Goal: Task Accomplishment & Management: Manage account settings

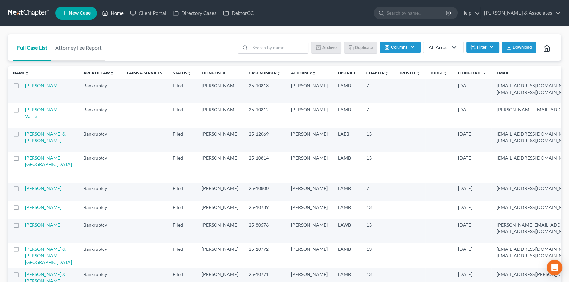
click at [110, 13] on link "Home" at bounding box center [113, 13] width 28 height 12
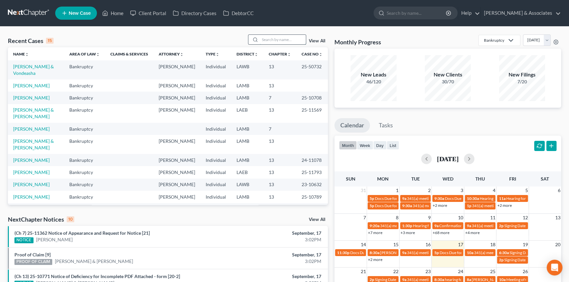
click at [284, 39] on input "search" at bounding box center [283, 40] width 46 height 10
type input "amy"
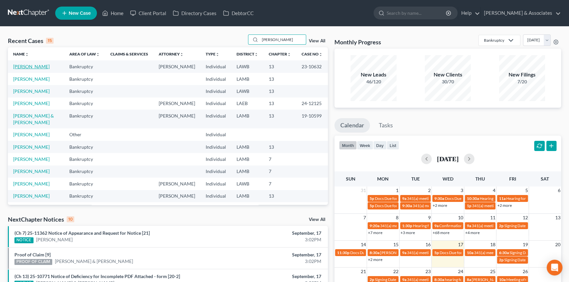
click at [34, 66] on link "[PERSON_NAME]" at bounding box center [31, 67] width 36 height 6
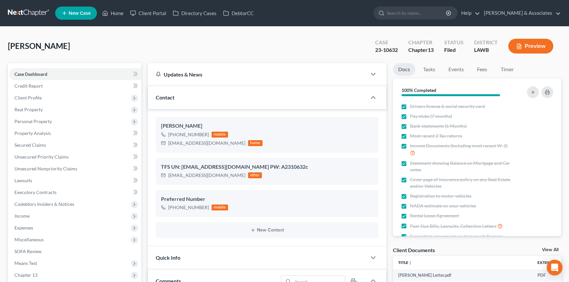
drag, startPoint x: 456, startPoint y: 68, endPoint x: 432, endPoint y: -26, distance: 97.1
click at [481, 71] on link "Fees" at bounding box center [482, 69] width 21 height 13
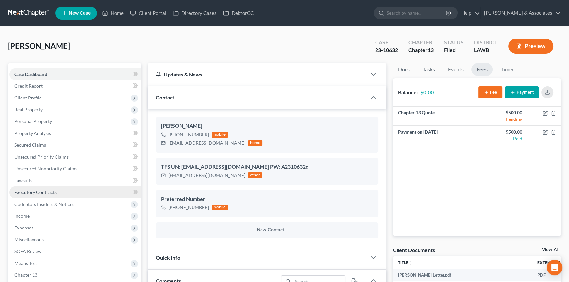
scroll to position [485, 0]
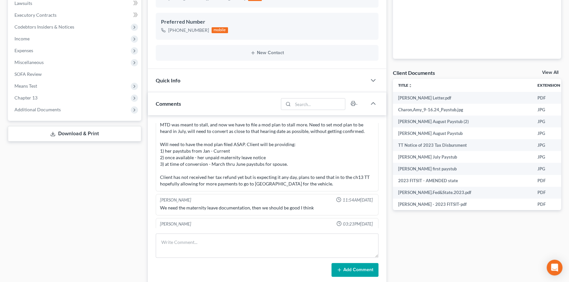
drag, startPoint x: 85, startPoint y: 140, endPoint x: 95, endPoint y: 90, distance: 50.9
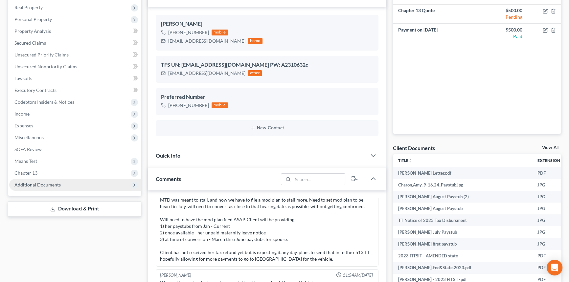
click at [53, 184] on span "Additional Documents" at bounding box center [37, 185] width 46 height 6
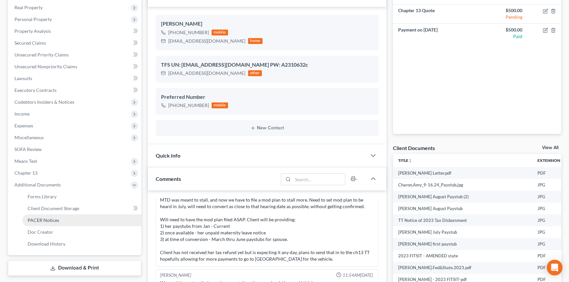
click at [50, 220] on span "PACER Notices" at bounding box center [44, 221] width 32 height 6
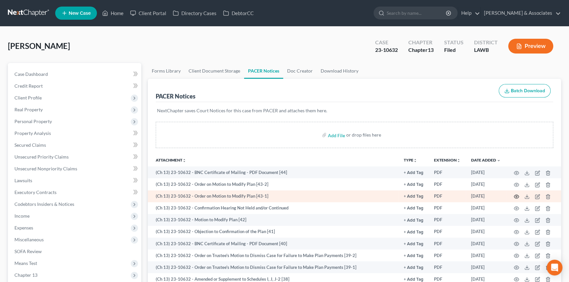
click at [518, 196] on icon "button" at bounding box center [516, 196] width 5 height 5
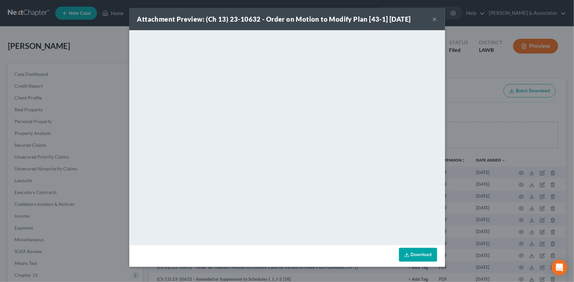
click at [436, 17] on button "×" at bounding box center [434, 19] width 5 height 8
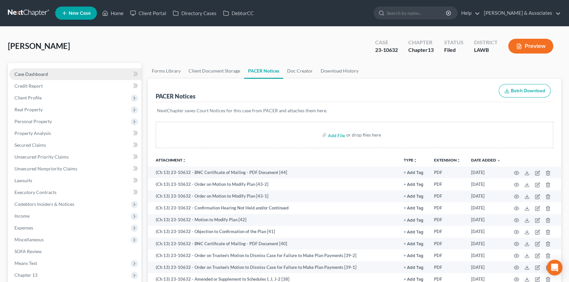
click at [76, 71] on link "Case Dashboard" at bounding box center [75, 74] width 132 height 12
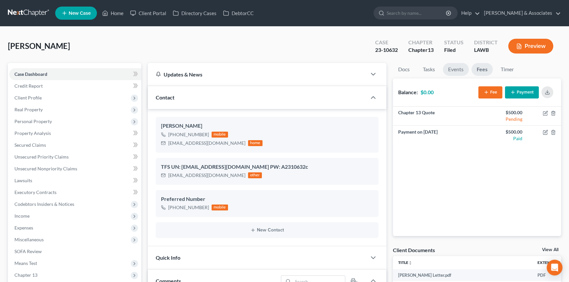
click at [457, 68] on link "Events" at bounding box center [456, 69] width 26 height 13
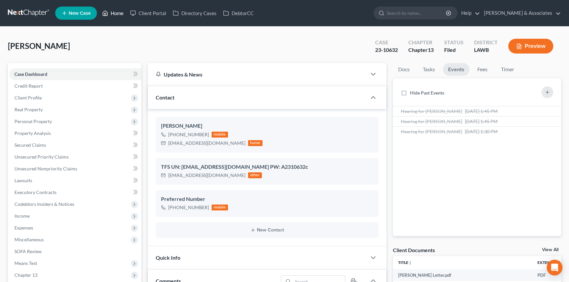
click at [115, 18] on link "Home" at bounding box center [113, 13] width 28 height 12
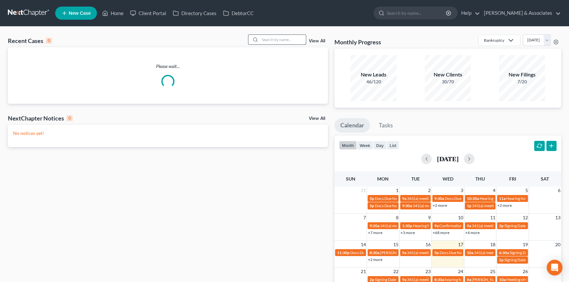
click at [295, 35] on input "search" at bounding box center [283, 40] width 46 height 10
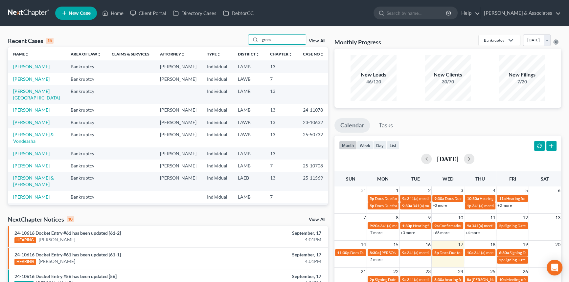
type input "gross"
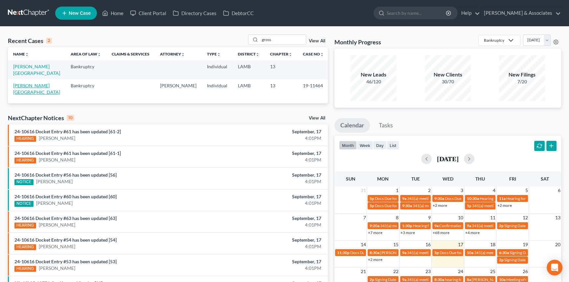
click at [33, 83] on link "[PERSON_NAME][GEOGRAPHIC_DATA]" at bounding box center [36, 89] width 47 height 12
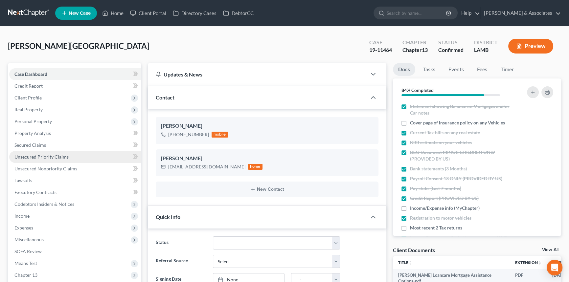
scroll to position [695, 0]
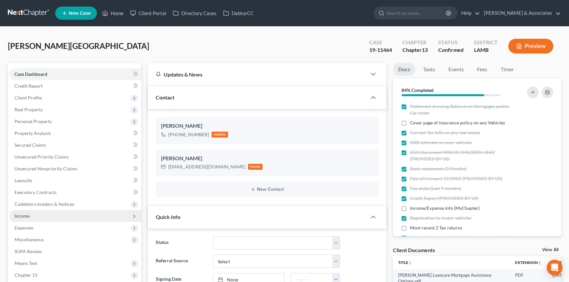
click at [24, 221] on span "Income" at bounding box center [75, 216] width 132 height 12
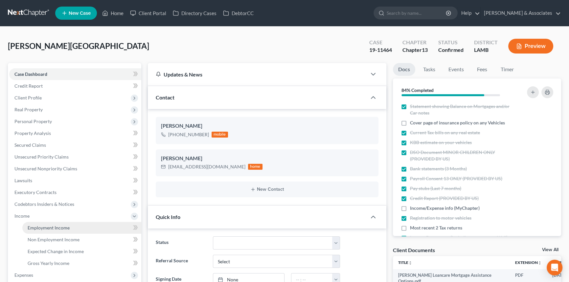
click at [48, 230] on link "Employment Income" at bounding box center [81, 228] width 119 height 12
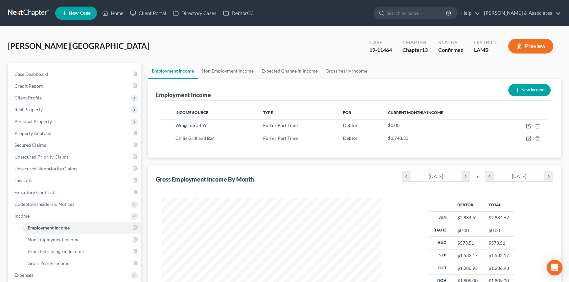
click at [62, 66] on div "Case Dashboard Payments Invoices Payments Payments Credit Report Client Profile…" at bounding box center [74, 204] width 133 height 283
click at [61, 72] on link "Case Dashboard" at bounding box center [75, 74] width 132 height 12
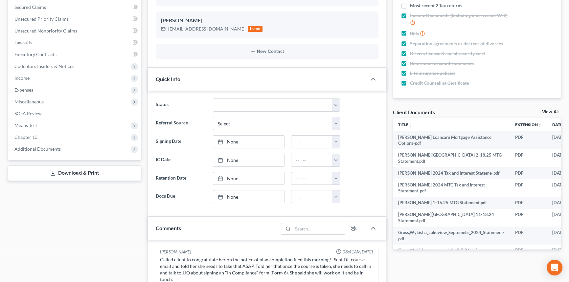
click at [555, 111] on link "View All" at bounding box center [550, 112] width 16 height 5
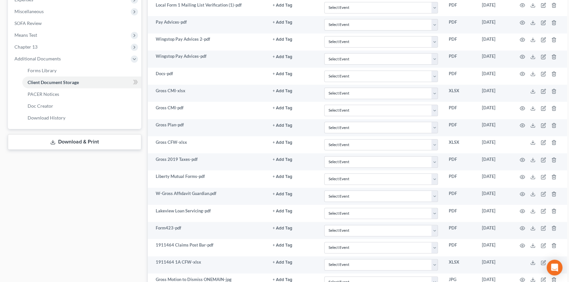
scroll to position [226, 0]
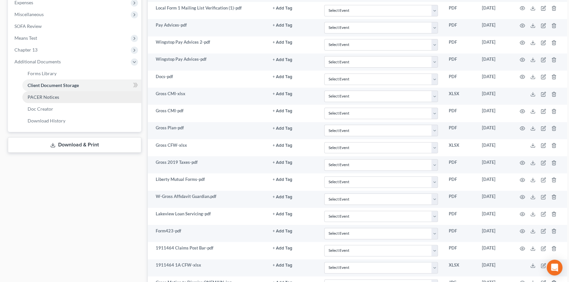
click at [97, 96] on link "PACER Notices" at bounding box center [81, 97] width 119 height 12
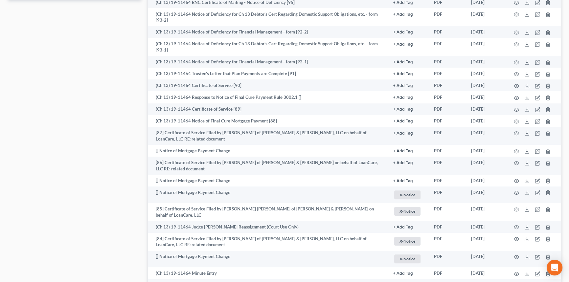
scroll to position [371, 0]
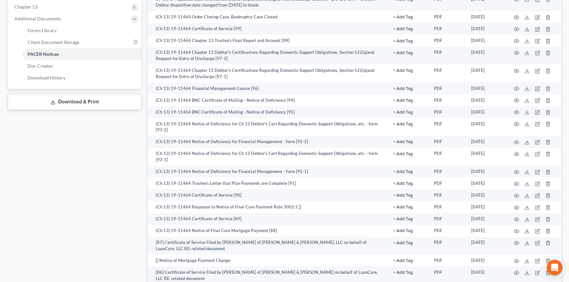
drag, startPoint x: 117, startPoint y: 121, endPoint x: 116, endPoint y: 57, distance: 64.8
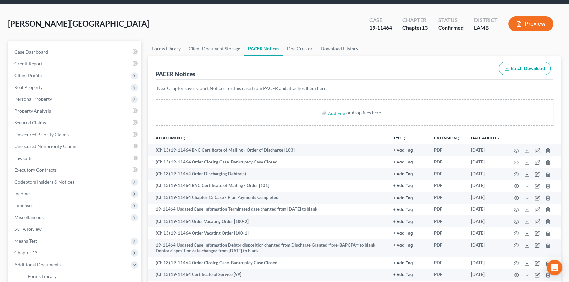
scroll to position [58, 0]
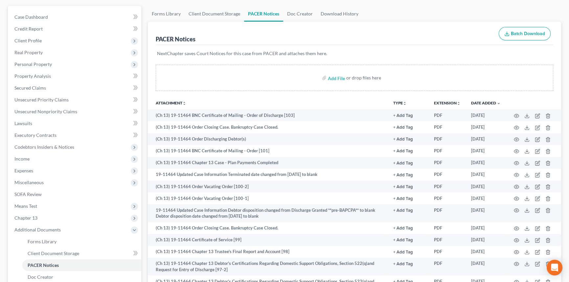
drag, startPoint x: 445, startPoint y: 104, endPoint x: 445, endPoint y: 129, distance: 25.0
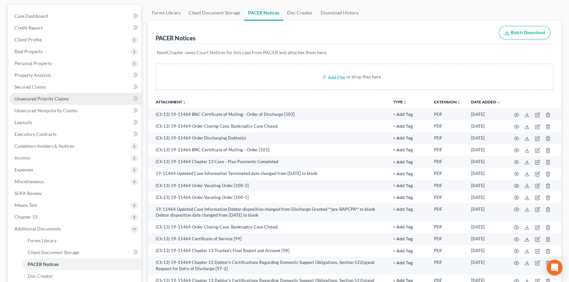
click at [48, 96] on span "Unsecured Priority Claims" at bounding box center [41, 99] width 54 height 6
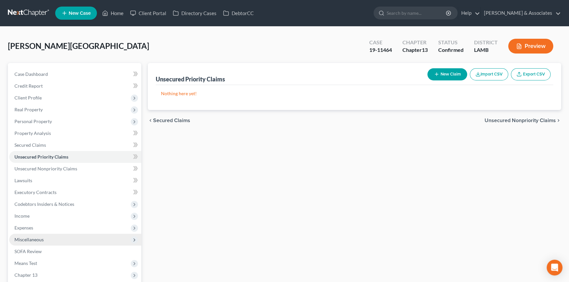
scroll to position [61, 0]
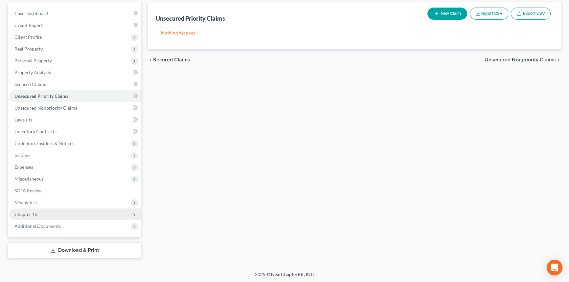
click at [49, 210] on span "Chapter 13" at bounding box center [75, 215] width 132 height 12
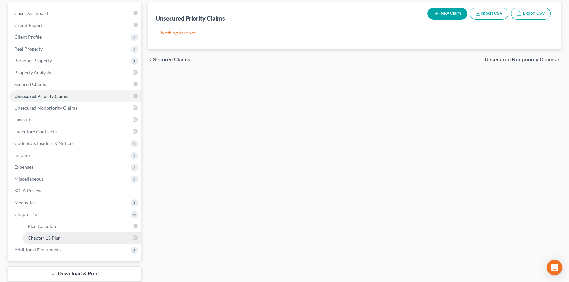
click at [61, 233] on link "Chapter 13 Plan" at bounding box center [81, 238] width 119 height 12
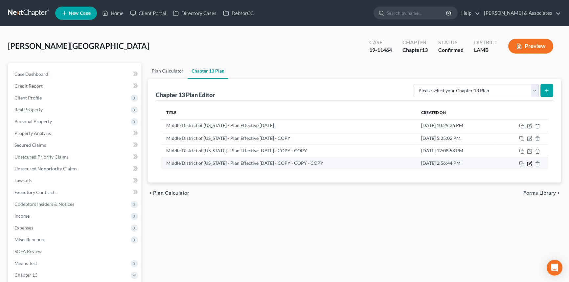
click at [529, 164] on icon "button" at bounding box center [530, 163] width 3 height 3
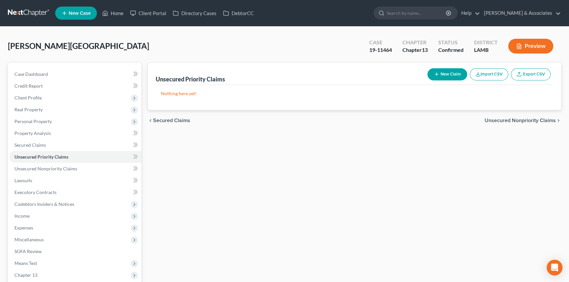
scroll to position [61, 0]
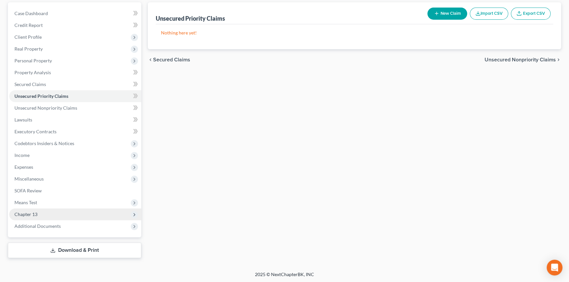
click at [45, 218] on span "Chapter 13" at bounding box center [75, 215] width 132 height 12
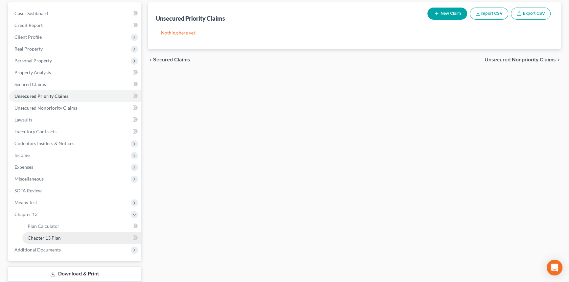
click at [48, 236] on span "Chapter 13 Plan" at bounding box center [44, 238] width 33 height 6
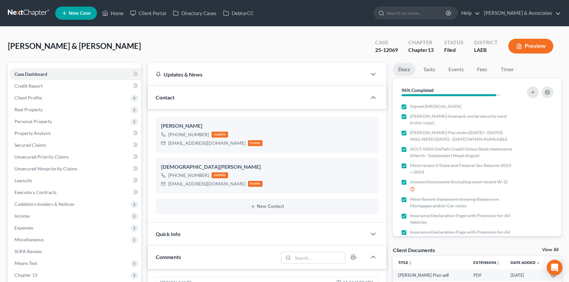
scroll to position [846, 0]
click at [120, 14] on link "Home" at bounding box center [113, 13] width 28 height 12
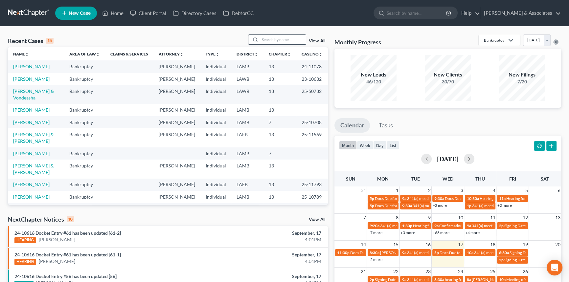
click at [275, 38] on input "search" at bounding box center [283, 40] width 46 height 10
type input "gross"
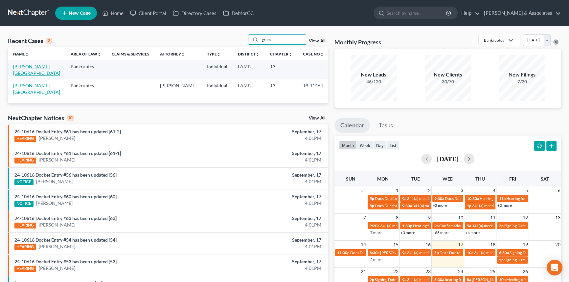
click at [25, 66] on link "[PERSON_NAME][GEOGRAPHIC_DATA]" at bounding box center [36, 70] width 47 height 12
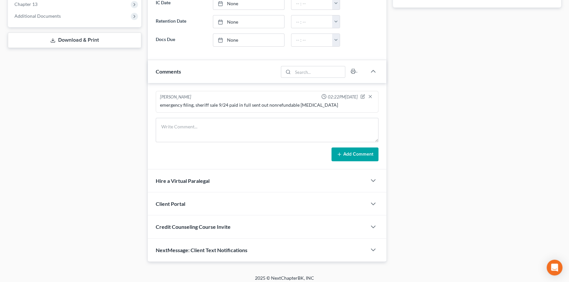
scroll to position [274, 0]
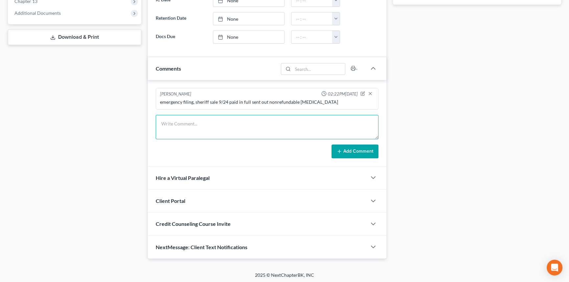
click at [260, 118] on textarea at bounding box center [267, 127] width 223 height 24
type textarea "called her to complete WC and urge her to sign [MEDICAL_DATA], NA LVM"
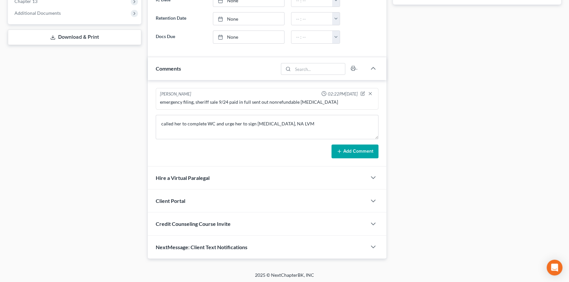
click at [348, 152] on button "Add Comment" at bounding box center [355, 152] width 47 height 14
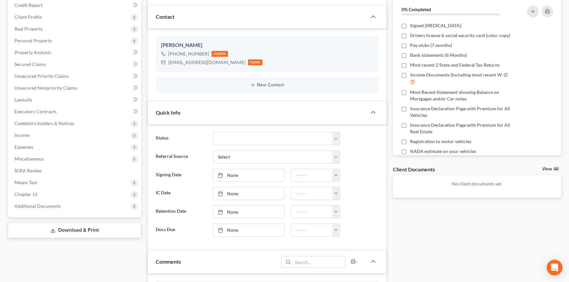
scroll to position [169, 0]
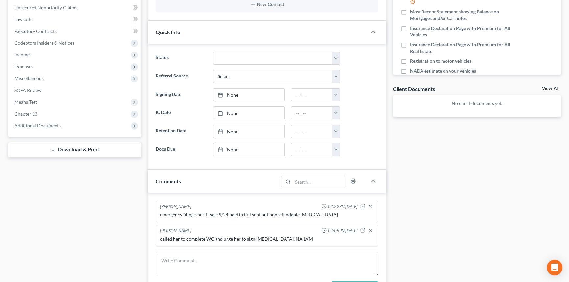
drag, startPoint x: 195, startPoint y: 41, endPoint x: 189, endPoint y: 80, distance: 39.6
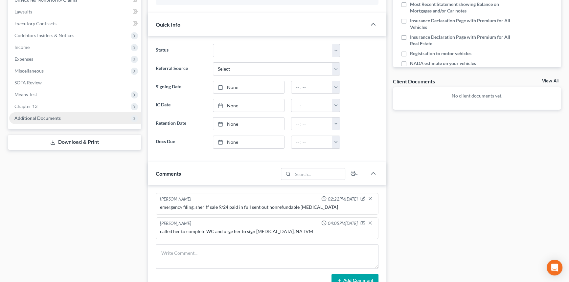
click at [62, 117] on span "Additional Documents" at bounding box center [75, 118] width 132 height 12
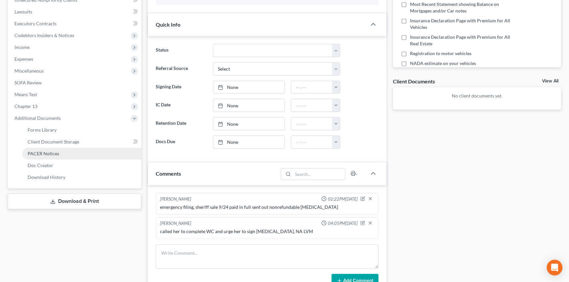
click at [54, 152] on span "PACER Notices" at bounding box center [44, 154] width 32 height 6
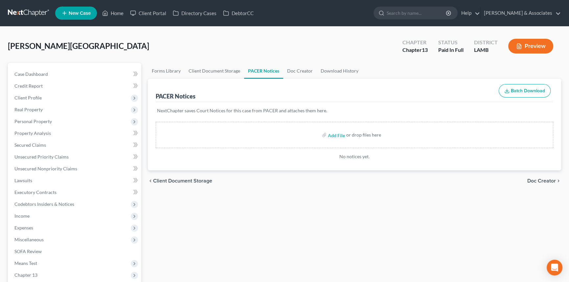
click at [39, 66] on div "Case Dashboard Payments Invoices Payments Payments Credit Report Client Profile…" at bounding box center [74, 210] width 133 height 295
click at [39, 70] on link "Case Dashboard" at bounding box center [75, 74] width 132 height 12
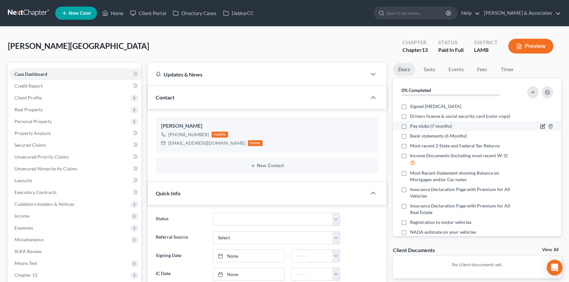
click at [536, 126] on div at bounding box center [537, 126] width 40 height 7
click at [541, 127] on icon "button" at bounding box center [543, 126] width 5 height 5
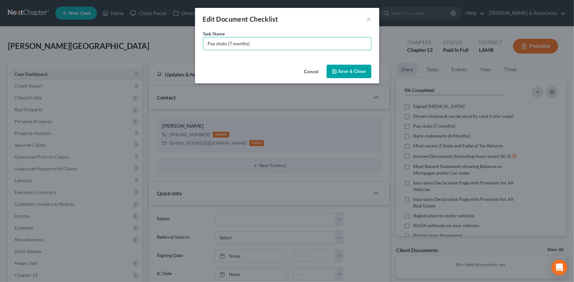
drag, startPoint x: 269, startPoint y: 48, endPoint x: 230, endPoint y: 63, distance: 41.3
click at [230, 63] on div "Edit Document Checklist × Task Name * Pay stubs (7 months) Cancel Save & Close" at bounding box center [287, 46] width 184 height 76
type input "[PERSON_NAME] Pay stubs (March-Current)"
click at [338, 66] on button "Save & Close" at bounding box center [348, 72] width 45 height 14
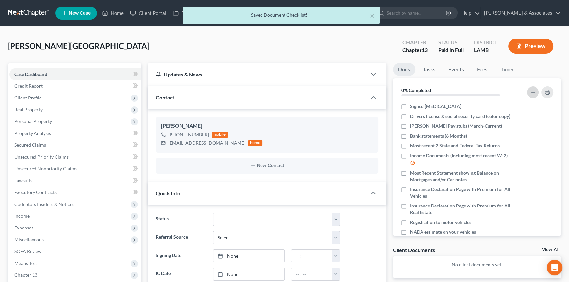
click at [535, 92] on icon "button" at bounding box center [533, 92] width 5 height 5
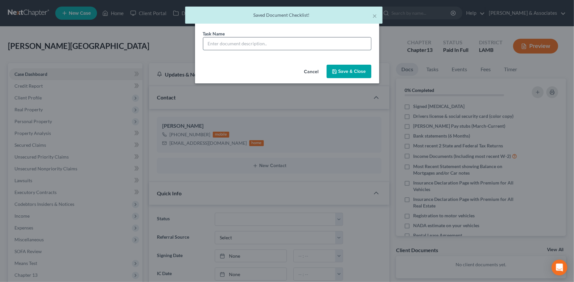
click at [288, 41] on input "text" at bounding box center [287, 43] width 168 height 12
click at [314, 72] on button "Cancel" at bounding box center [311, 71] width 25 height 13
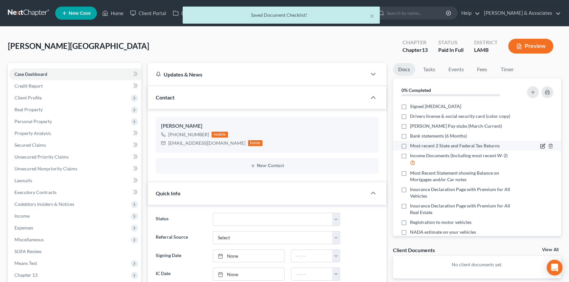
click at [541, 144] on icon "button" at bounding box center [543, 146] width 5 height 5
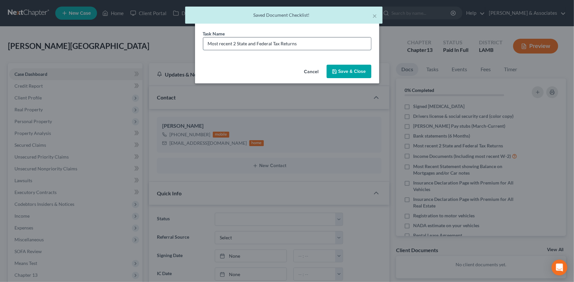
click at [344, 43] on input "Most recent 2 State and Federal Tax Returns" at bounding box center [287, 43] width 168 height 12
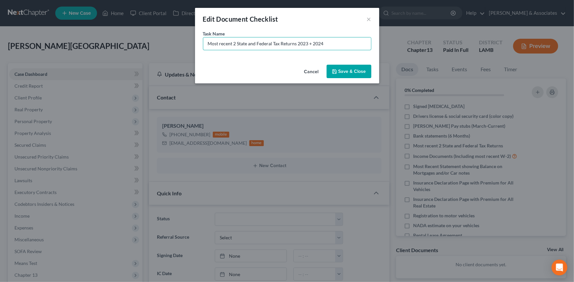
type input "Most recent 2 State and Federal Tax Returns 2023 + 2024"
click at [349, 76] on button "Save & Close" at bounding box center [348, 72] width 45 height 14
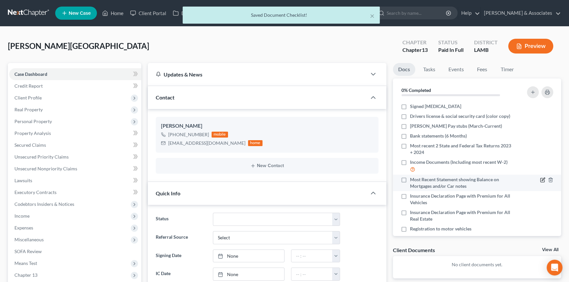
click at [541, 179] on icon "button" at bounding box center [543, 180] width 5 height 5
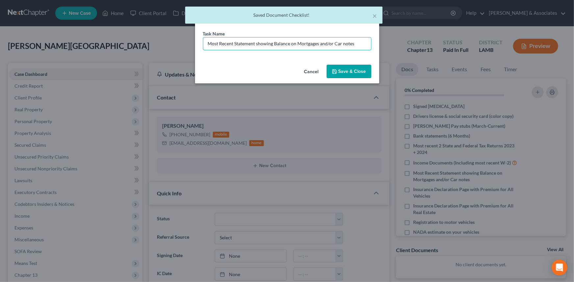
drag, startPoint x: 358, startPoint y: 43, endPoint x: 319, endPoint y: 60, distance: 43.2
click at [319, 60] on div "Task Name * Most Recent Statement showing Balance on Mortgages and/or Car notes" at bounding box center [287, 46] width 184 height 32
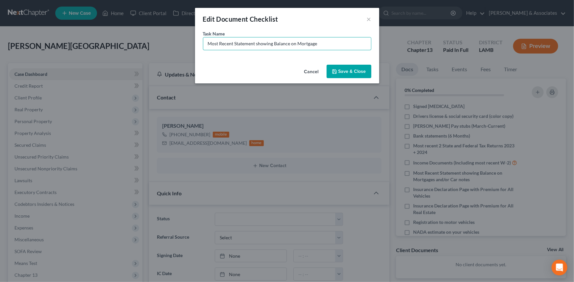
type input "Most Recent Statement showing Balance on Mortgage"
click at [354, 66] on button "Save & Close" at bounding box center [348, 72] width 45 height 14
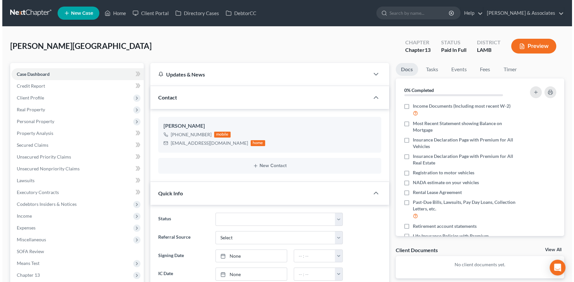
scroll to position [69, 0]
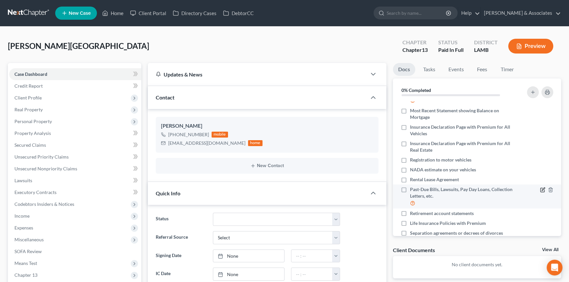
click at [541, 189] on icon "button" at bounding box center [543, 189] width 5 height 5
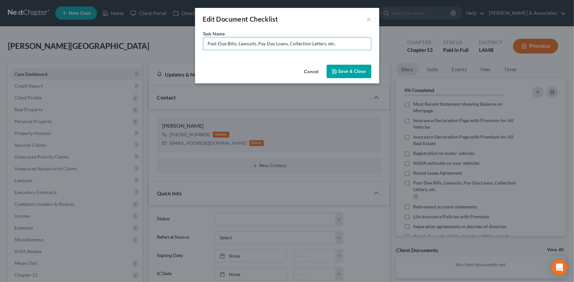
drag, startPoint x: 345, startPoint y: 47, endPoint x: 72, endPoint y: 89, distance: 276.5
click at [72, 89] on div "Edit Document Checklist × Task Name * Past-Due Bills, Lawsuits, Pay Day Loans, …" at bounding box center [287, 141] width 574 height 282
click at [367, 18] on button "×" at bounding box center [369, 19] width 5 height 8
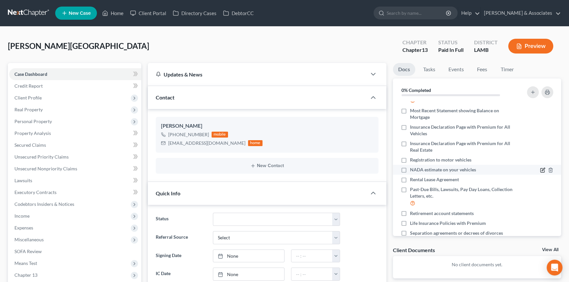
click at [541, 170] on icon "button" at bounding box center [543, 170] width 5 height 5
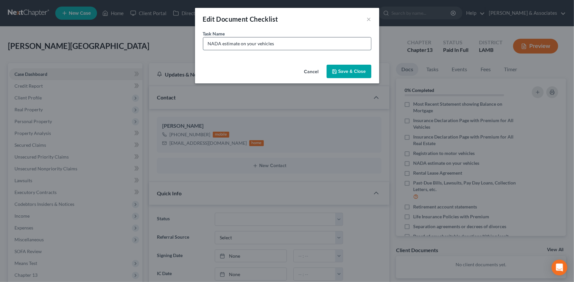
click at [349, 43] on input "NADA estimate on your vehicles" at bounding box center [287, 43] width 168 height 12
click at [339, 39] on input "NADA estimate on your vehicles (we will pull for you)" at bounding box center [287, 43] width 168 height 12
type input "NADA estimate on your vehicles (we will pull for you) 2006 Dodge Caravan 61k mi…"
click at [346, 70] on button "Save & Close" at bounding box center [348, 72] width 45 height 14
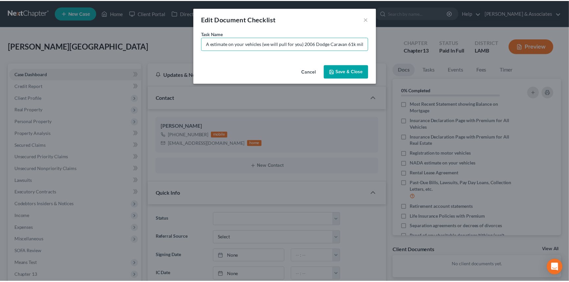
scroll to position [0, 0]
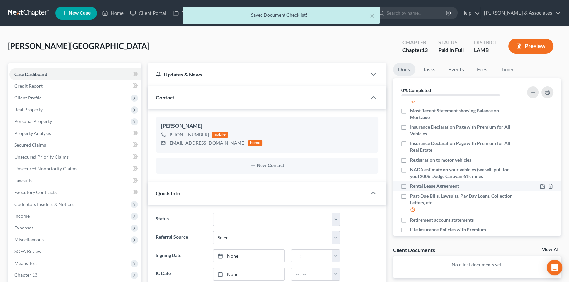
click at [535, 183] on div at bounding box center [537, 186] width 40 height 7
click at [541, 184] on icon "button" at bounding box center [543, 186] width 5 height 5
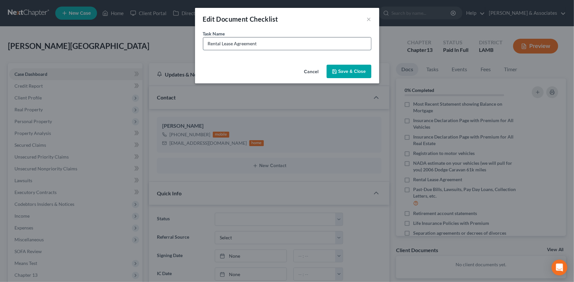
click at [295, 43] on input "Rental Lease Agreement" at bounding box center [287, 43] width 168 height 12
type input "Walmart Spark Paystubs (March-Current)"
click at [345, 73] on button "Save & Close" at bounding box center [348, 72] width 45 height 14
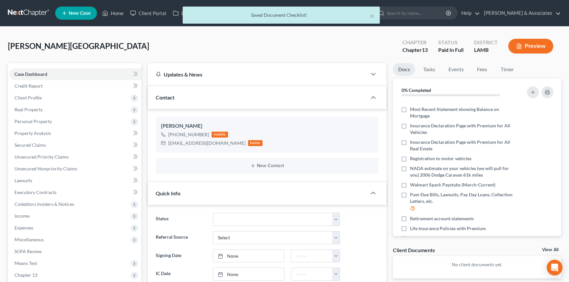
scroll to position [96, 0]
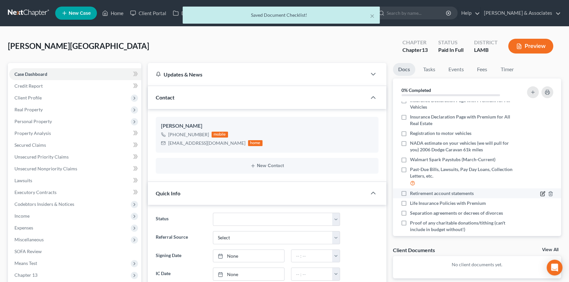
click at [541, 193] on icon "button" at bounding box center [543, 193] width 5 height 5
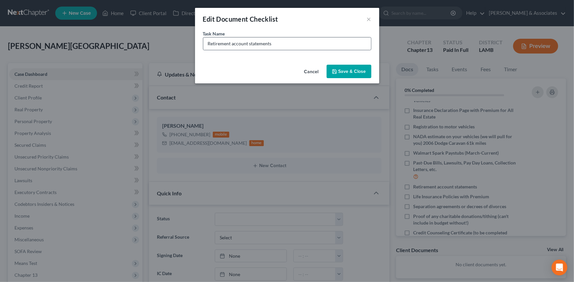
click at [299, 50] on div "Retirement account statements" at bounding box center [287, 43] width 168 height 13
click at [302, 44] on input "Retirement account statements" at bounding box center [287, 43] width 168 height 12
type input "Copy of Title for 2006 Dodge Caravan"
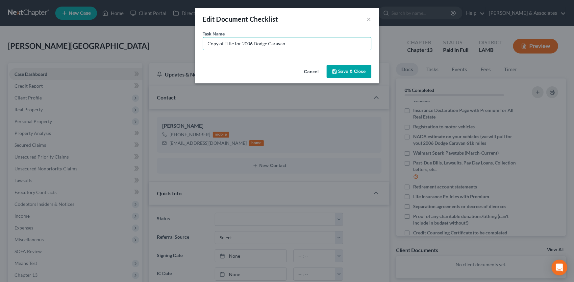
click at [352, 71] on button "Save & Close" at bounding box center [348, 72] width 45 height 14
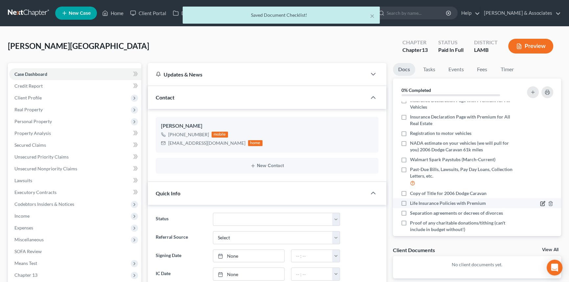
click at [541, 202] on icon "button" at bounding box center [543, 203] width 5 height 5
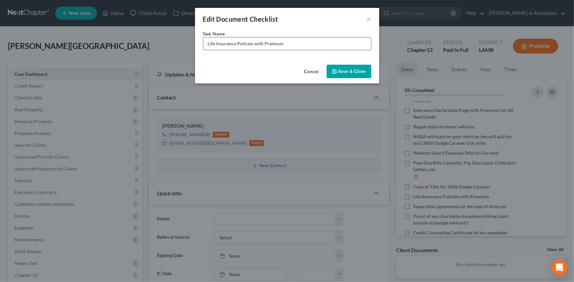
click at [294, 46] on input "Life Insurance Policies with Premium" at bounding box center [287, 43] width 168 height 12
type input "IRS / State of [US_STATE] Back Taxes"
click at [345, 69] on button "Save & Close" at bounding box center [348, 72] width 45 height 14
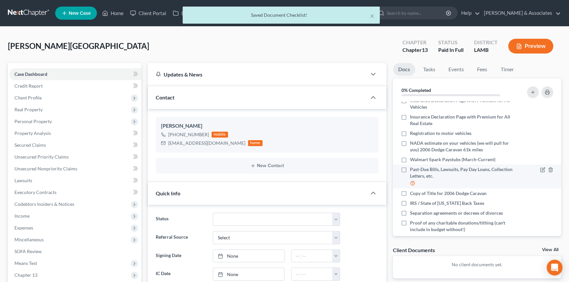
click at [556, 165] on li "Past-Due Bills, Lawsuits, Pay Day Loans, Collection Letters, etc." at bounding box center [477, 177] width 169 height 24
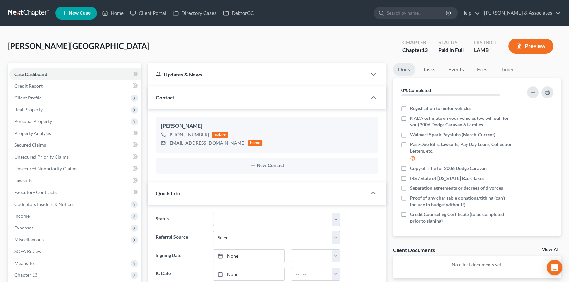
scroll to position [0, 0]
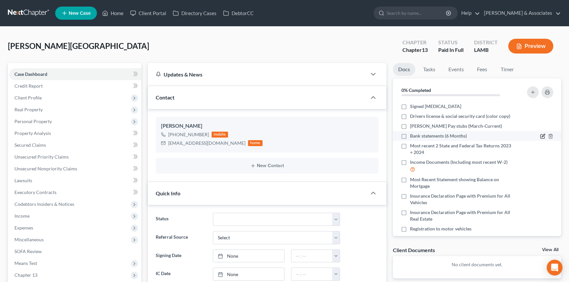
click at [541, 137] on icon "button" at bounding box center [543, 136] width 5 height 5
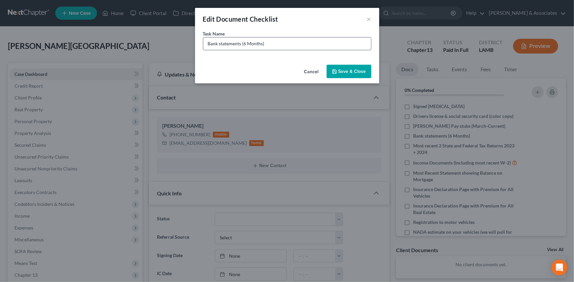
click at [208, 38] on input "Bank statements (6 Months)" at bounding box center [287, 43] width 168 height 12
type input "Regions Bank statements (March-Current)"
click at [342, 64] on div "Cancel Save & Close" at bounding box center [287, 73] width 184 height 22
click at [344, 72] on button "Save & Close" at bounding box center [348, 72] width 45 height 14
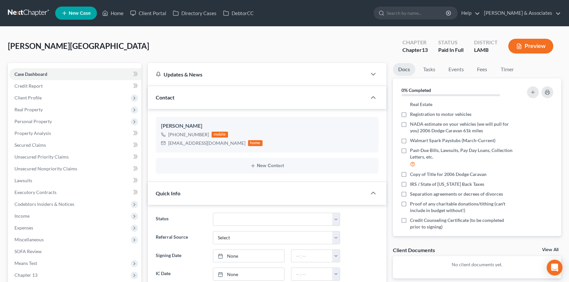
scroll to position [121, 0]
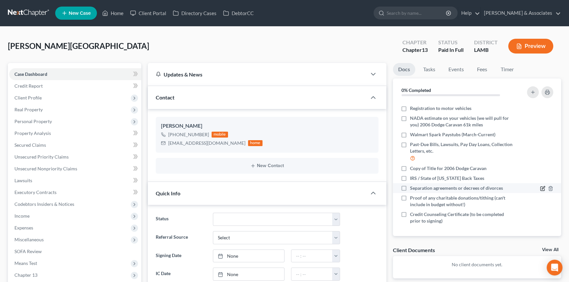
click at [541, 187] on icon "button" at bounding box center [543, 188] width 5 height 5
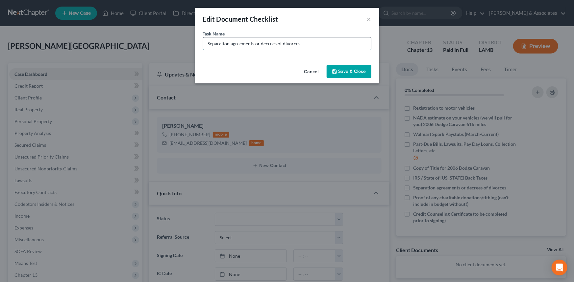
click at [345, 44] on input "Separation agreements or decrees of divorces" at bounding box center [287, 43] width 168 height 12
type input "Cashapp Bank Statements (March-August)"
click at [349, 68] on button "Save & Close" at bounding box center [348, 72] width 45 height 14
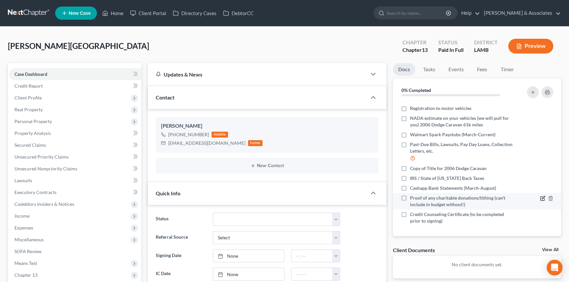
click at [541, 199] on icon "button" at bounding box center [543, 198] width 5 height 5
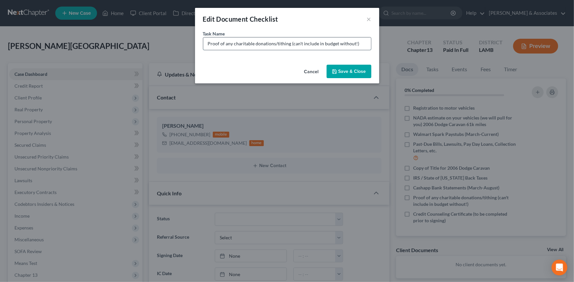
click at [368, 44] on input "Proof of any charitable donations/tithing (can't include in budget without!)" at bounding box center [287, 43] width 168 height 12
type input "Loan Care/[GEOGRAPHIC_DATA] Foreclosure Lawsuit/Documentation"
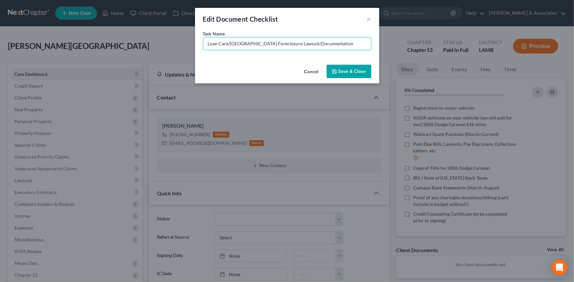
click at [343, 77] on button "Save & Close" at bounding box center [348, 72] width 45 height 14
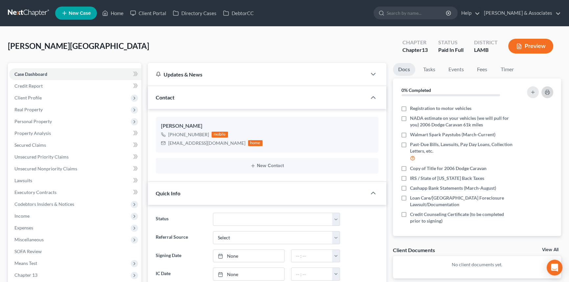
click at [549, 93] on icon "button" at bounding box center [547, 92] width 5 height 5
click at [552, 247] on div "Client Documents View All" at bounding box center [477, 252] width 169 height 10
click at [549, 250] on link "View All" at bounding box center [550, 250] width 16 height 5
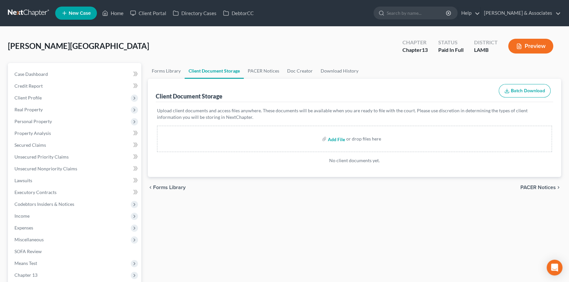
click at [332, 137] on input "file" at bounding box center [336, 139] width 16 height 12
type input "C:\fakepath\[PERSON_NAME] - Document Checklist.pdf"
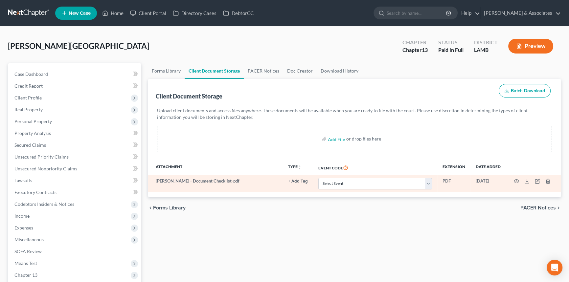
click at [543, 179] on td at bounding box center [533, 183] width 55 height 17
click at [546, 180] on icon "button" at bounding box center [548, 181] width 5 height 5
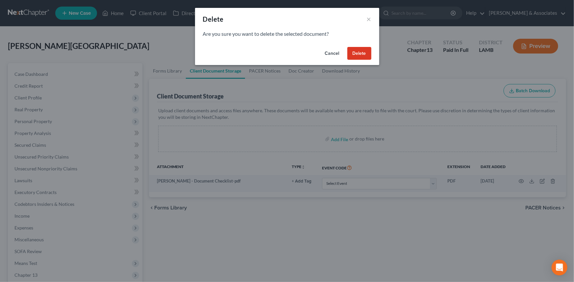
click at [358, 54] on button "Delete" at bounding box center [359, 53] width 24 height 13
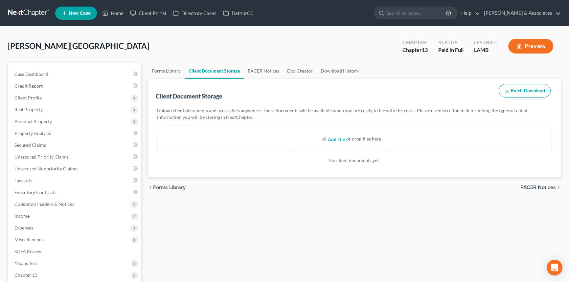
click at [341, 137] on input "file" at bounding box center [336, 139] width 16 height 12
type input "C:\fakepath\[PERSON_NAME] - Welcome Call.pdf"
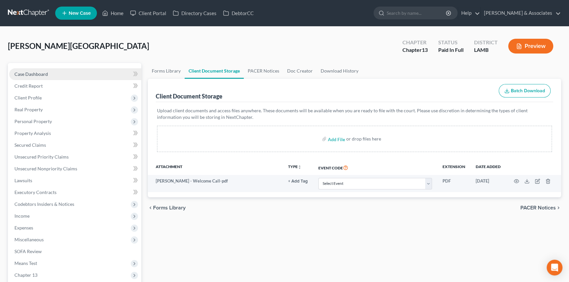
click at [31, 74] on span "Case Dashboard" at bounding box center [31, 74] width 34 height 6
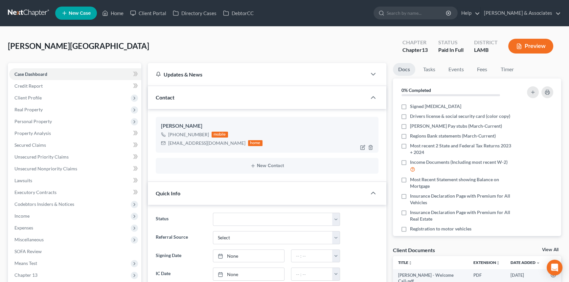
scroll to position [247, 0]
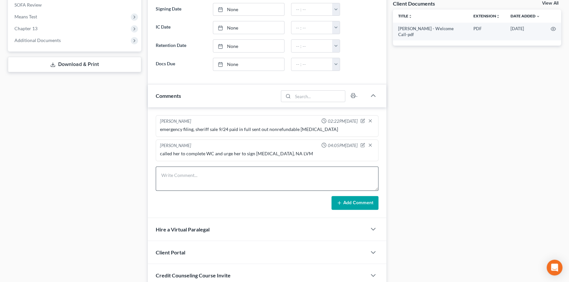
click at [204, 191] on form "Add Comment" at bounding box center [267, 188] width 223 height 43
click at [208, 181] on textarea at bounding box center [267, 179] width 223 height 24
type textarea "-completed WC -sent next steps email -doc deadline: 9/18 EOD -MC in office: [DA…"
click at [362, 200] on button "Add Comment" at bounding box center [355, 203] width 47 height 14
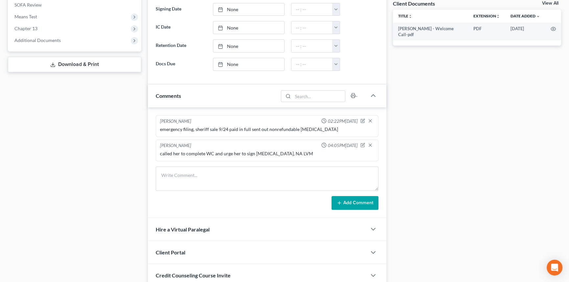
scroll to position [0, 0]
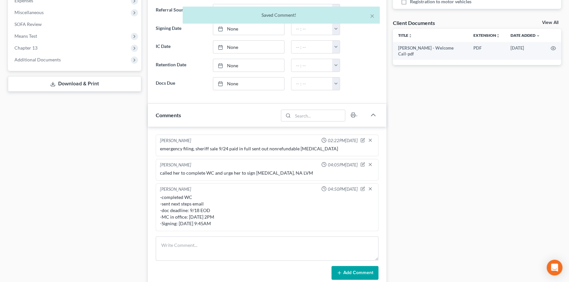
drag, startPoint x: 436, startPoint y: 141, endPoint x: 435, endPoint y: 109, distance: 31.6
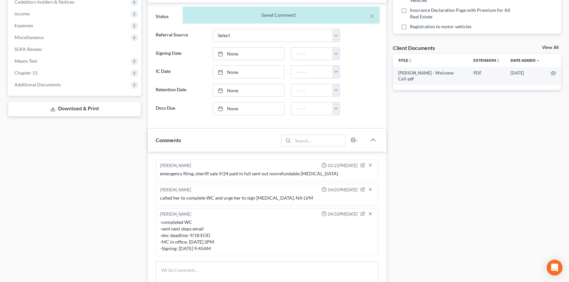
drag, startPoint x: 431, startPoint y: 144, endPoint x: 432, endPoint y: 120, distance: 24.3
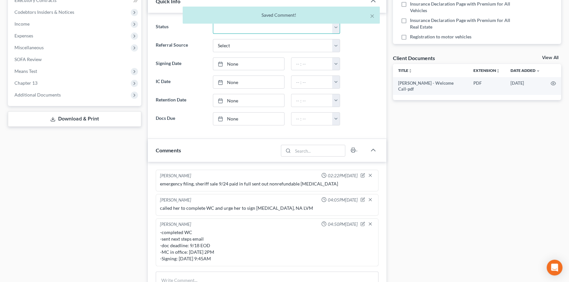
click at [288, 27] on select "Amended Plan Needed Awaiting Income Closed Confirmed Discharged Dismissed Docs …" at bounding box center [276, 27] width 127 height 13
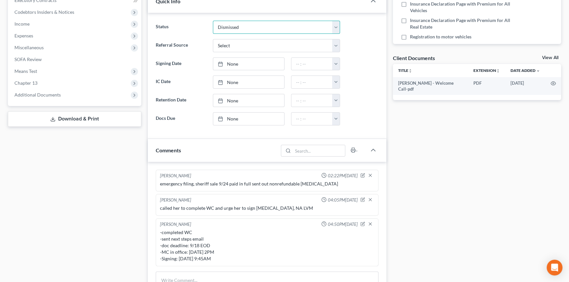
click at [213, 21] on select "Amended Plan Needed Awaiting Income Closed Confirmed Discharged Dismissed Docs …" at bounding box center [276, 27] width 127 height 13
select select "6"
click at [262, 64] on link "None" at bounding box center [248, 64] width 71 height 12
type input "[DATE]"
click at [335, 64] on button "button" at bounding box center [336, 64] width 8 height 12
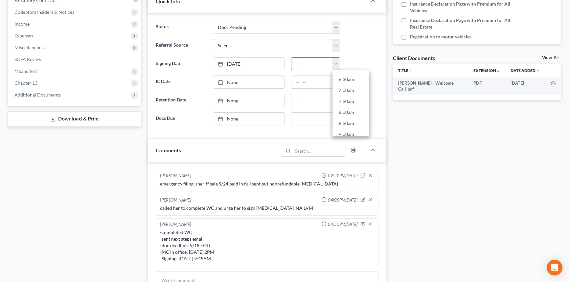
scroll to position [149, 0]
click at [347, 128] on link "9:00am" at bounding box center [351, 128] width 37 height 11
click at [305, 62] on input "9:00am" at bounding box center [312, 64] width 41 height 12
type input "9:45am"
click at [266, 115] on link "None" at bounding box center [248, 119] width 71 height 12
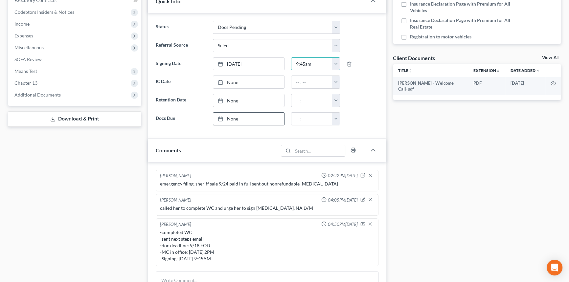
type input "[DATE]"
click at [336, 121] on button "button" at bounding box center [336, 119] width 8 height 12
click at [349, 182] on link "6:00pm" at bounding box center [351, 184] width 37 height 11
type input "6:00pm"
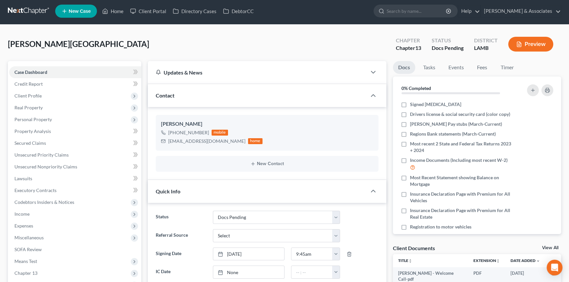
scroll to position [0, 0]
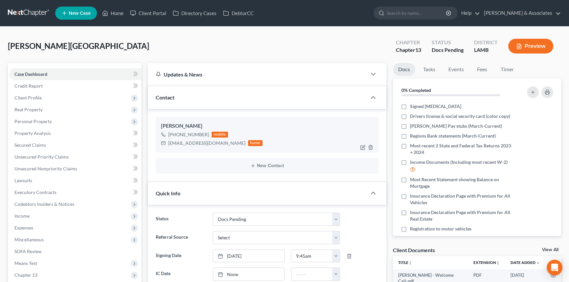
click at [184, 138] on div "[PHONE_NUMBER] mobile" at bounding box center [212, 135] width 102 height 9
click at [183, 141] on div "[EMAIL_ADDRESS][DOMAIN_NAME]" at bounding box center [206, 143] width 77 height 7
copy div "[EMAIL_ADDRESS][DOMAIN_NAME]"
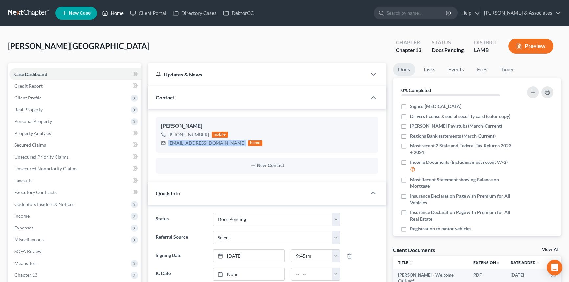
click at [120, 18] on link "Home" at bounding box center [113, 13] width 28 height 12
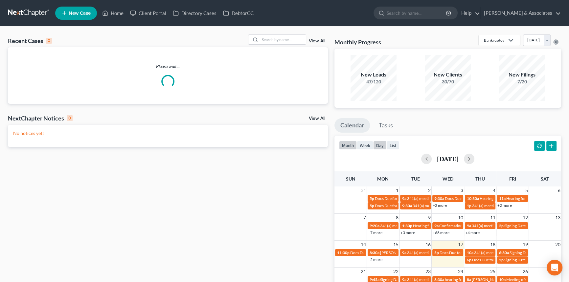
click at [380, 148] on button "day" at bounding box center [379, 145] width 13 height 9
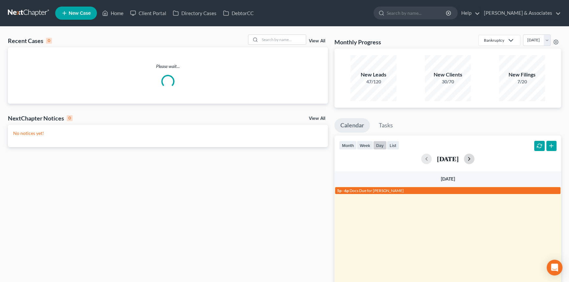
click at [475, 161] on button "button" at bounding box center [469, 159] width 11 height 11
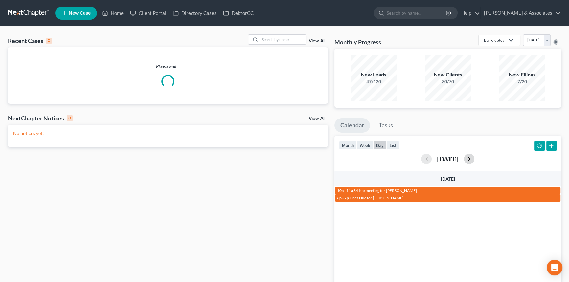
click at [475, 161] on button "button" at bounding box center [469, 159] width 11 height 11
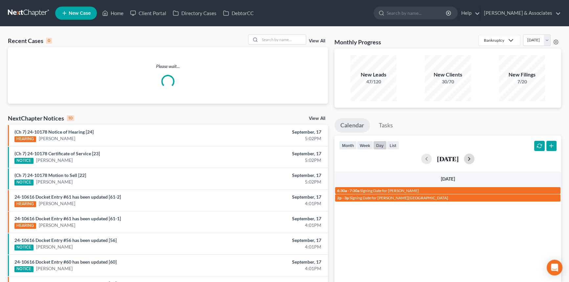
click at [475, 161] on button "button" at bounding box center [469, 159] width 11 height 11
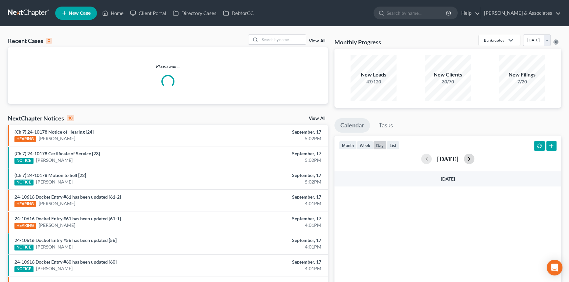
click at [475, 161] on button "button" at bounding box center [469, 159] width 11 height 11
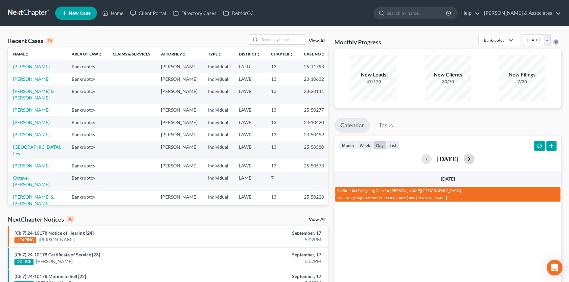
click at [475, 157] on button "button" at bounding box center [469, 159] width 11 height 11
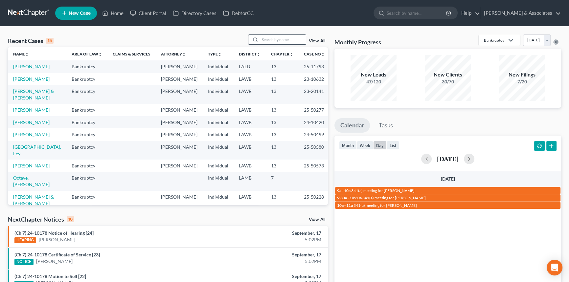
click at [269, 44] on input "search" at bounding box center [283, 40] width 46 height 10
type input "[PERSON_NAME]"
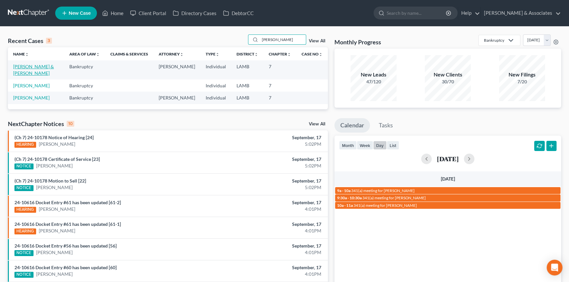
click at [25, 67] on link "[PERSON_NAME] & [PERSON_NAME]" at bounding box center [33, 70] width 41 height 12
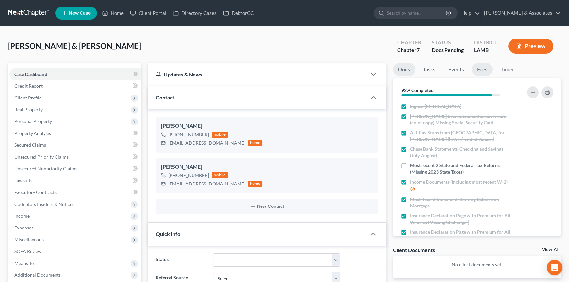
scroll to position [1071, 0]
click at [410, 163] on label "Most recent 2 State and Federal Tax Returns (Missing 2023 State Taxes)" at bounding box center [462, 168] width 104 height 13
click at [413, 163] on input "Most recent 2 State and Federal Tax Returns (Missing 2023 State Taxes)" at bounding box center [415, 164] width 4 height 4
checkbox input "true"
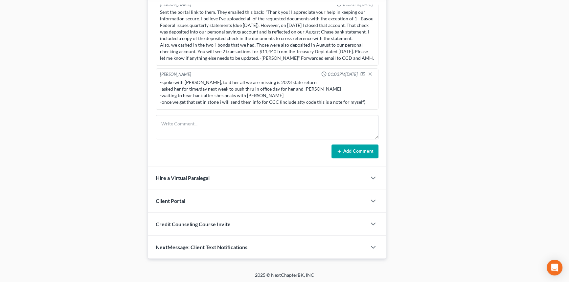
click at [228, 108] on div "[PERSON_NAME] 03:06PM[DATE] [PERSON_NAME] 01:47PM[DATE] client PIF [DATE] for $…" at bounding box center [267, 82] width 239 height 170
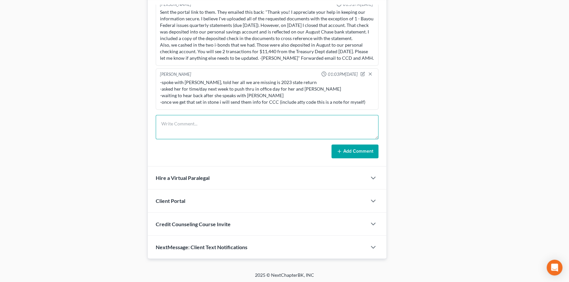
click at [222, 115] on textarea at bounding box center [267, 127] width 223 height 24
type textarea "client provided 23 SIT — uploaded to file"
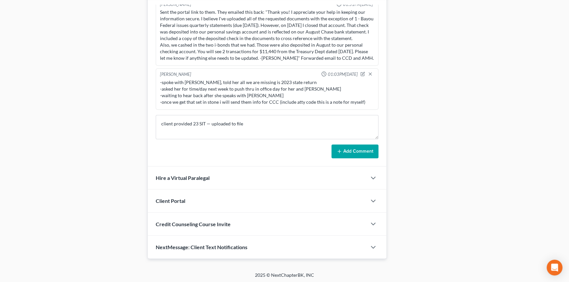
click at [362, 148] on button "Add Comment" at bounding box center [355, 152] width 47 height 14
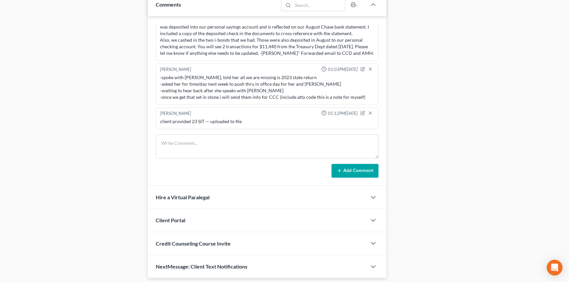
scroll to position [0, 0]
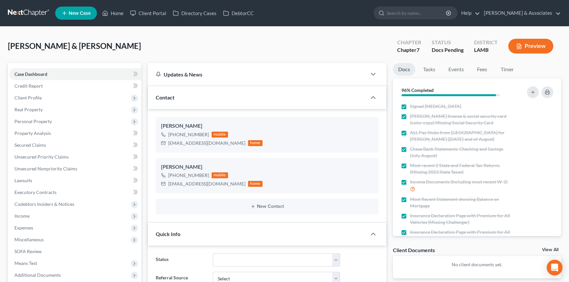
drag, startPoint x: 439, startPoint y: 141, endPoint x: 427, endPoint y: -26, distance: 167.4
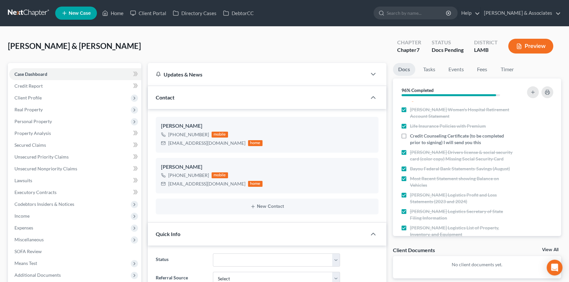
scroll to position [262, 0]
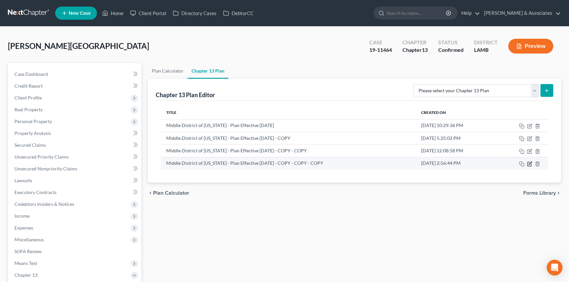
click at [528, 163] on icon "button" at bounding box center [529, 163] width 5 height 5
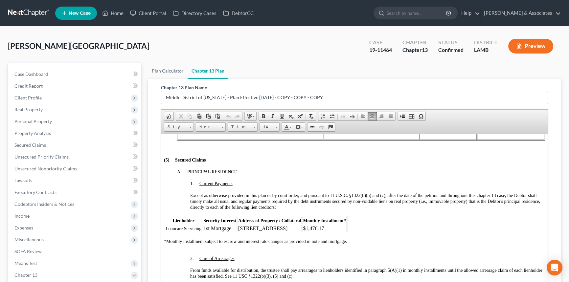
scroll to position [683, 0]
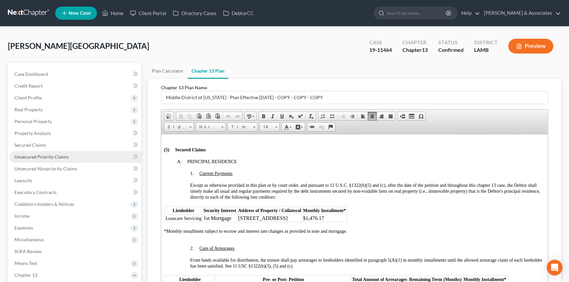
click at [47, 156] on span "Unsecured Priority Claims" at bounding box center [41, 157] width 54 height 6
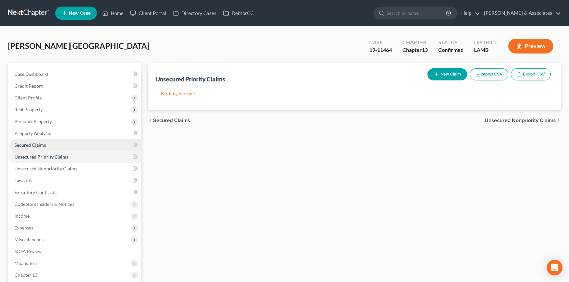
click at [43, 143] on span "Secured Claims" at bounding box center [30, 145] width 32 height 6
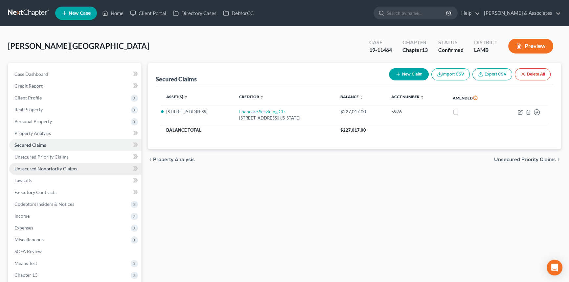
click at [83, 164] on link "Unsecured Nonpriority Claims" at bounding box center [75, 169] width 132 height 12
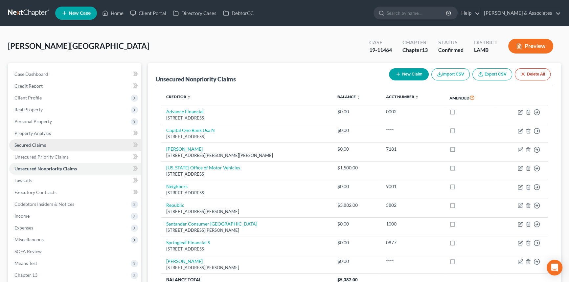
click at [84, 150] on link "Secured Claims" at bounding box center [75, 145] width 132 height 12
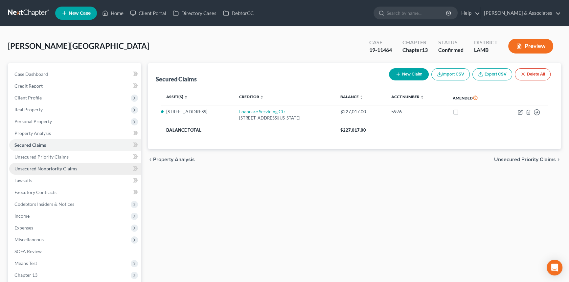
click at [77, 172] on link "Unsecured Nonpriority Claims" at bounding box center [75, 169] width 132 height 12
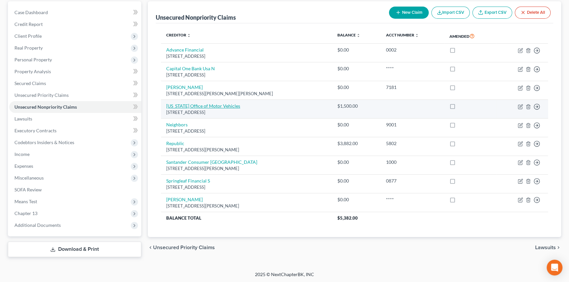
scroll to position [62, 0]
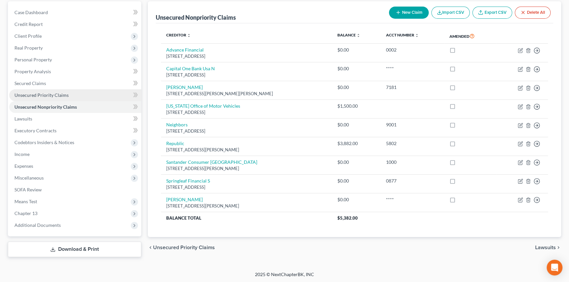
click at [43, 93] on span "Unsecured Priority Claims" at bounding box center [41, 95] width 54 height 6
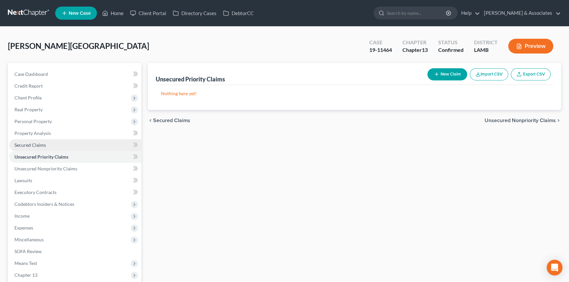
click at [53, 144] on link "Secured Claims" at bounding box center [75, 145] width 132 height 12
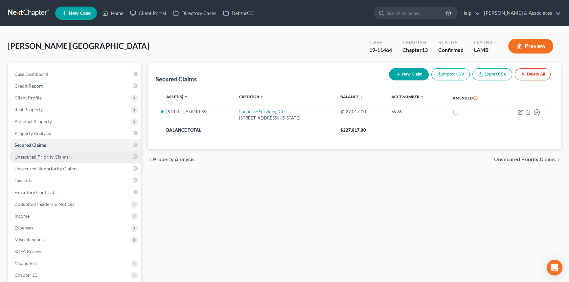
click at [53, 160] on link "Unsecured Priority Claims" at bounding box center [75, 157] width 132 height 12
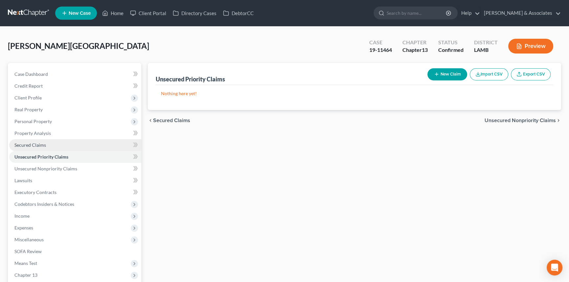
click at [55, 141] on link "Secured Claims" at bounding box center [75, 145] width 132 height 12
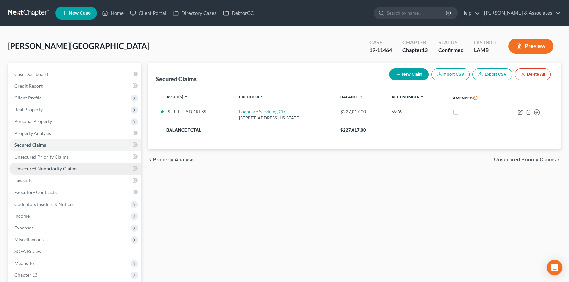
click at [53, 168] on span "Unsecured Nonpriority Claims" at bounding box center [45, 169] width 63 height 6
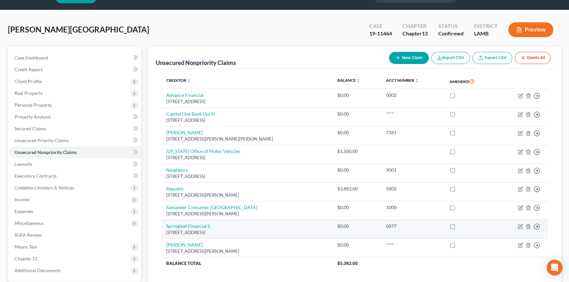
scroll to position [62, 0]
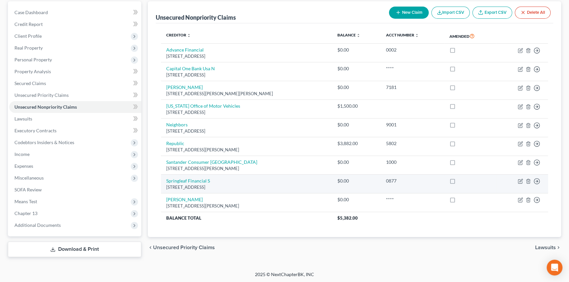
drag, startPoint x: 295, startPoint y: 120, endPoint x: 292, endPoint y: 181, distance: 61.5
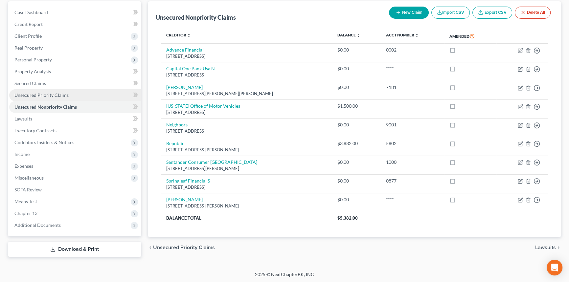
click at [62, 91] on link "Unsecured Priority Claims" at bounding box center [75, 95] width 132 height 12
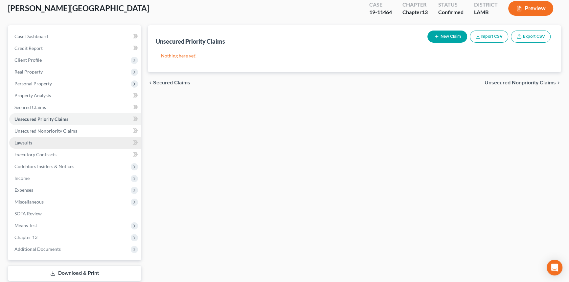
scroll to position [61, 0]
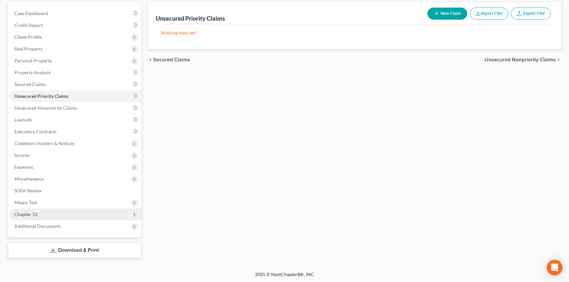
click at [32, 212] on span "Chapter 13" at bounding box center [25, 215] width 23 height 6
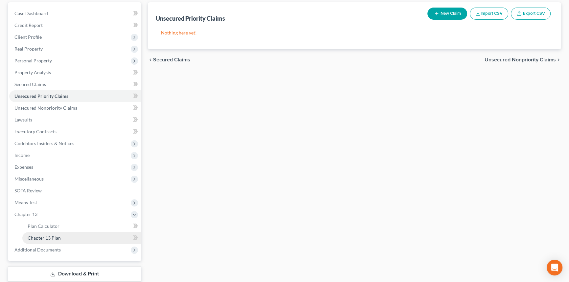
click at [38, 237] on span "Chapter 13 Plan" at bounding box center [44, 238] width 33 height 6
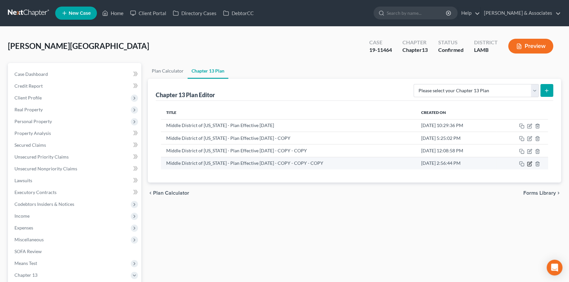
click at [528, 163] on icon "button" at bounding box center [529, 163] width 5 height 5
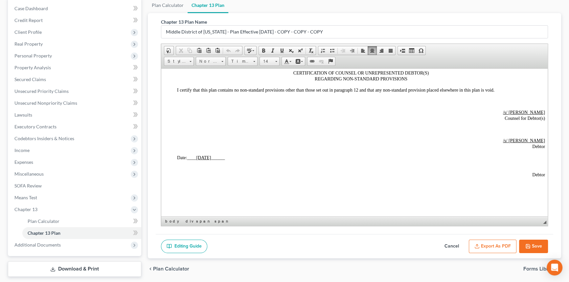
scroll to position [87, 0]
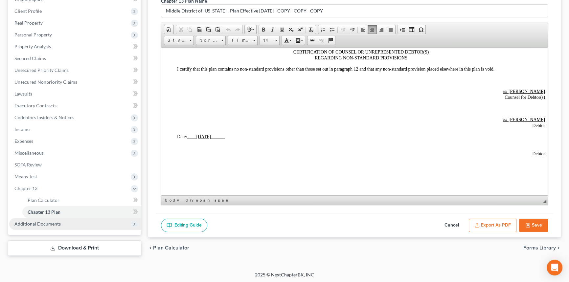
click at [82, 224] on span "Additional Documents" at bounding box center [75, 224] width 132 height 12
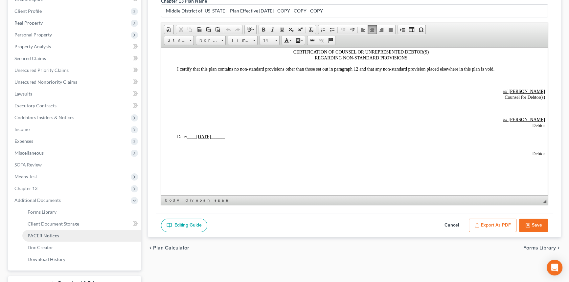
click at [67, 234] on link "PACER Notices" at bounding box center [81, 236] width 119 height 12
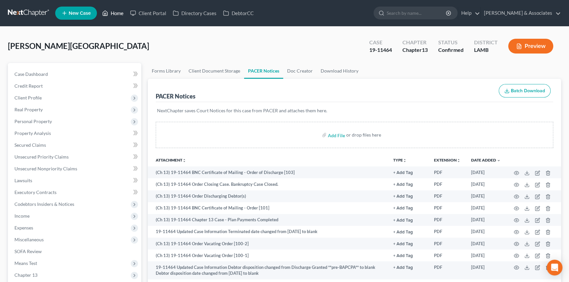
click at [120, 12] on link "Home" at bounding box center [113, 13] width 28 height 12
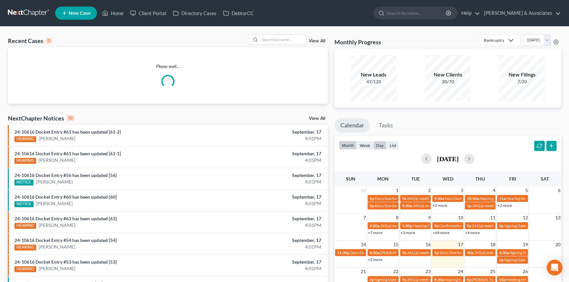
click at [379, 144] on button "day" at bounding box center [379, 145] width 13 height 9
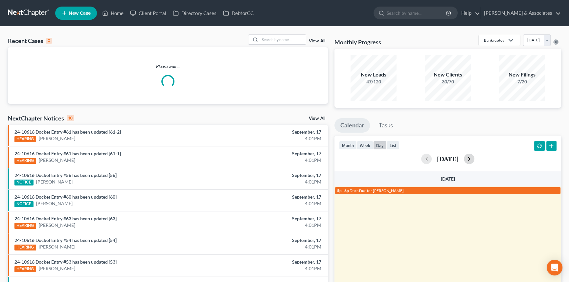
click at [475, 159] on button "button" at bounding box center [469, 159] width 11 height 11
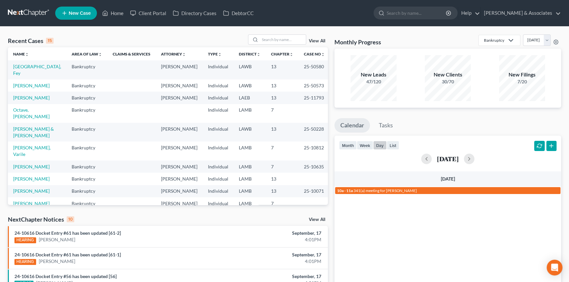
click at [487, 154] on div "[DATE]" at bounding box center [448, 159] width 218 height 11
click at [475, 157] on button "button" at bounding box center [469, 159] width 11 height 11
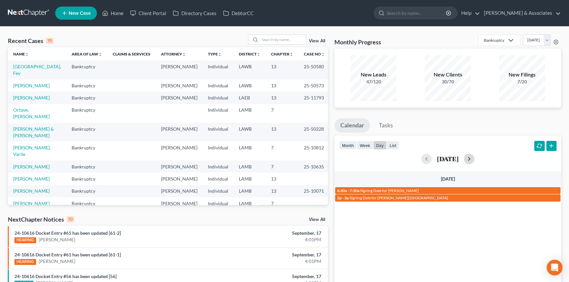
click at [475, 157] on button "button" at bounding box center [469, 159] width 11 height 11
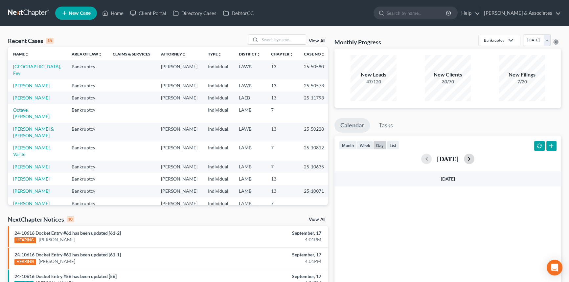
click at [475, 157] on button "button" at bounding box center [469, 159] width 11 height 11
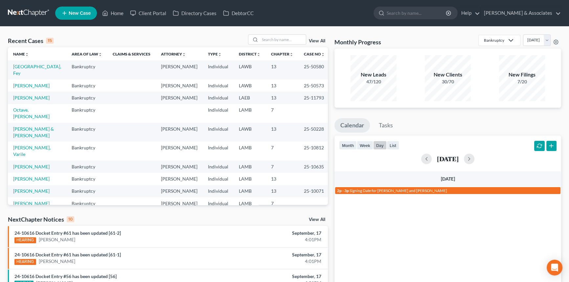
click at [490, 153] on div "[DATE]" at bounding box center [448, 159] width 218 height 16
click at [475, 157] on button "button" at bounding box center [469, 159] width 11 height 11
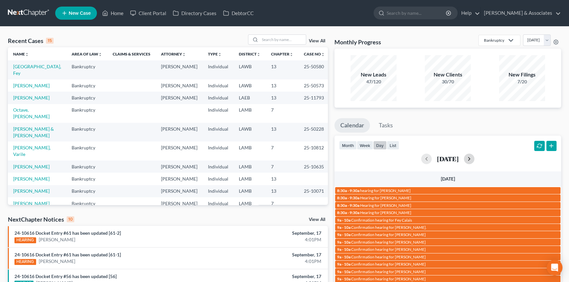
click at [475, 157] on button "button" at bounding box center [469, 159] width 11 height 11
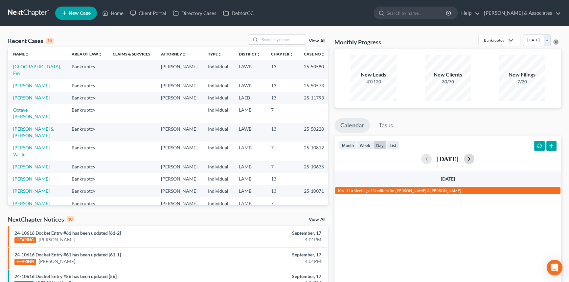
click at [475, 157] on button "button" at bounding box center [469, 159] width 11 height 11
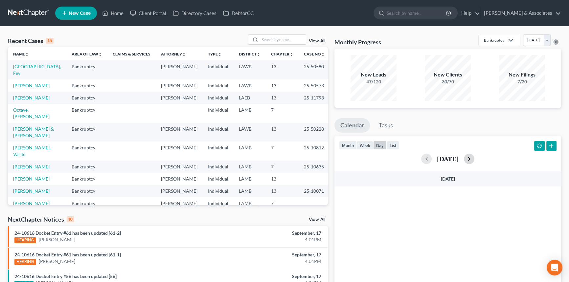
click at [475, 157] on button "button" at bounding box center [469, 159] width 11 height 11
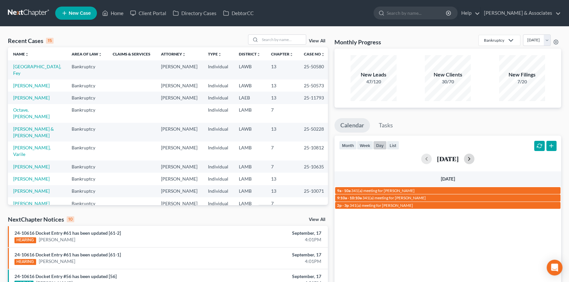
click at [475, 157] on button "button" at bounding box center [469, 159] width 11 height 11
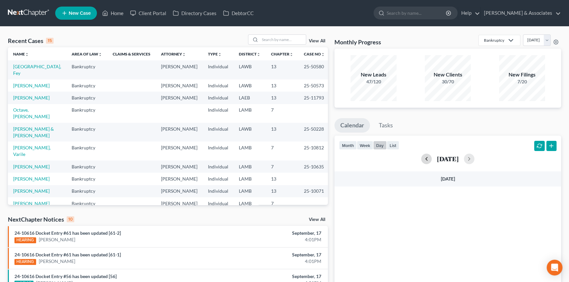
click at [421, 162] on button "button" at bounding box center [426, 159] width 11 height 11
